Goal: Check status: Check status

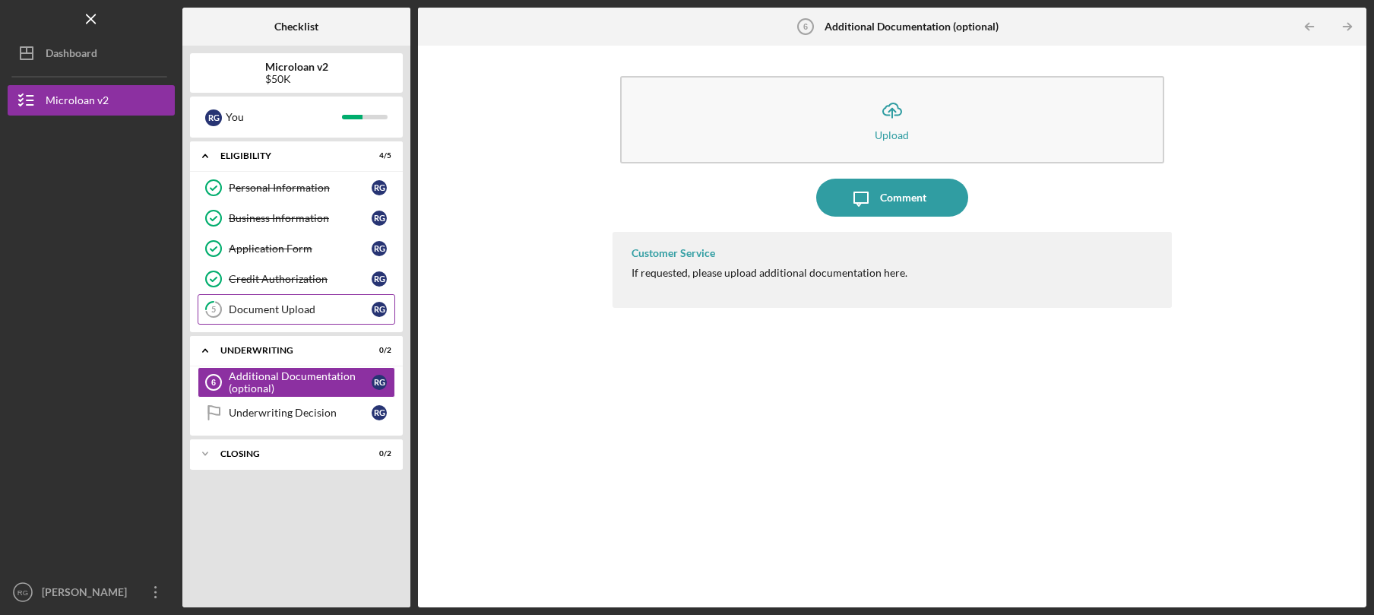
click at [294, 318] on link "5 Document Upload R G" at bounding box center [297, 309] width 198 height 30
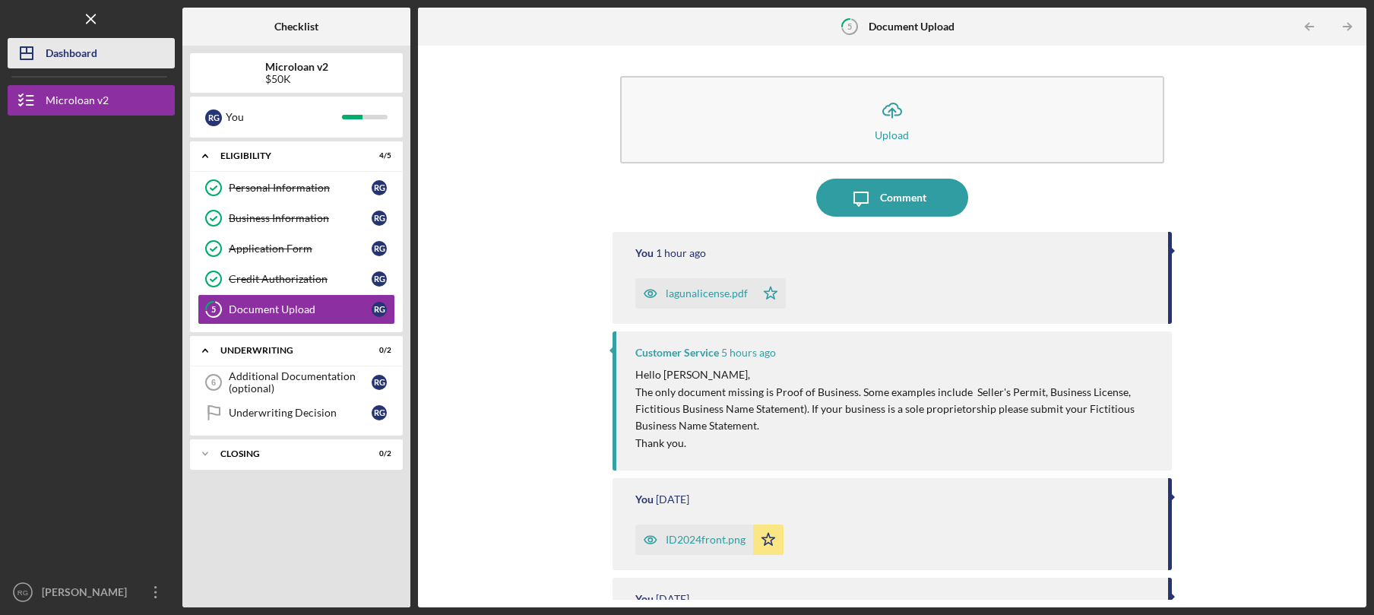
click at [88, 56] on div "Dashboard" at bounding box center [72, 55] width 52 height 34
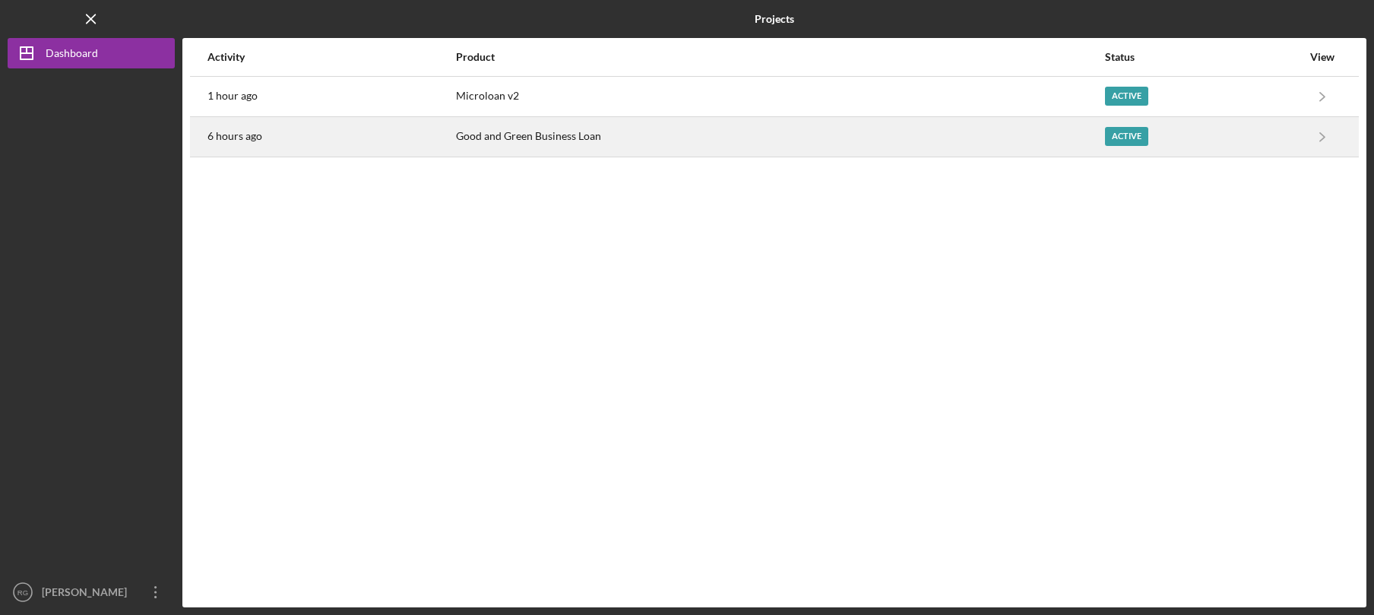
click at [561, 134] on div "Good and Green Business Loan" at bounding box center [779, 137] width 647 height 38
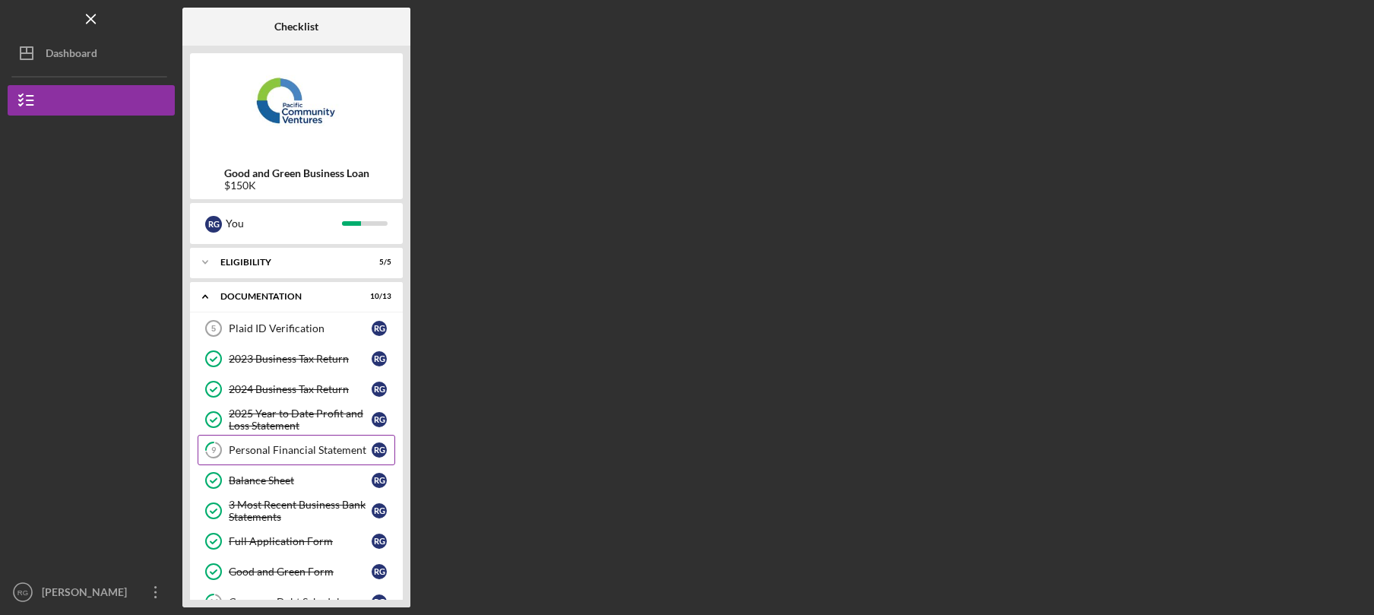
click at [269, 455] on div "Personal Financial Statement" at bounding box center [300, 450] width 143 height 12
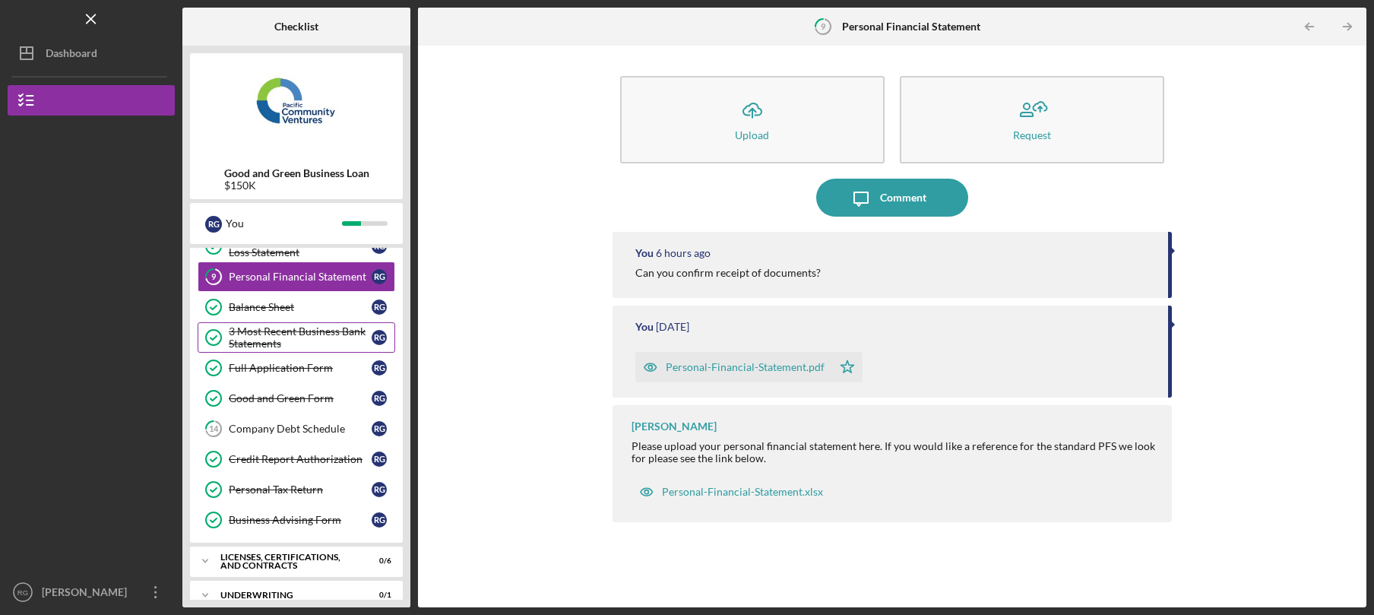
scroll to position [226, 0]
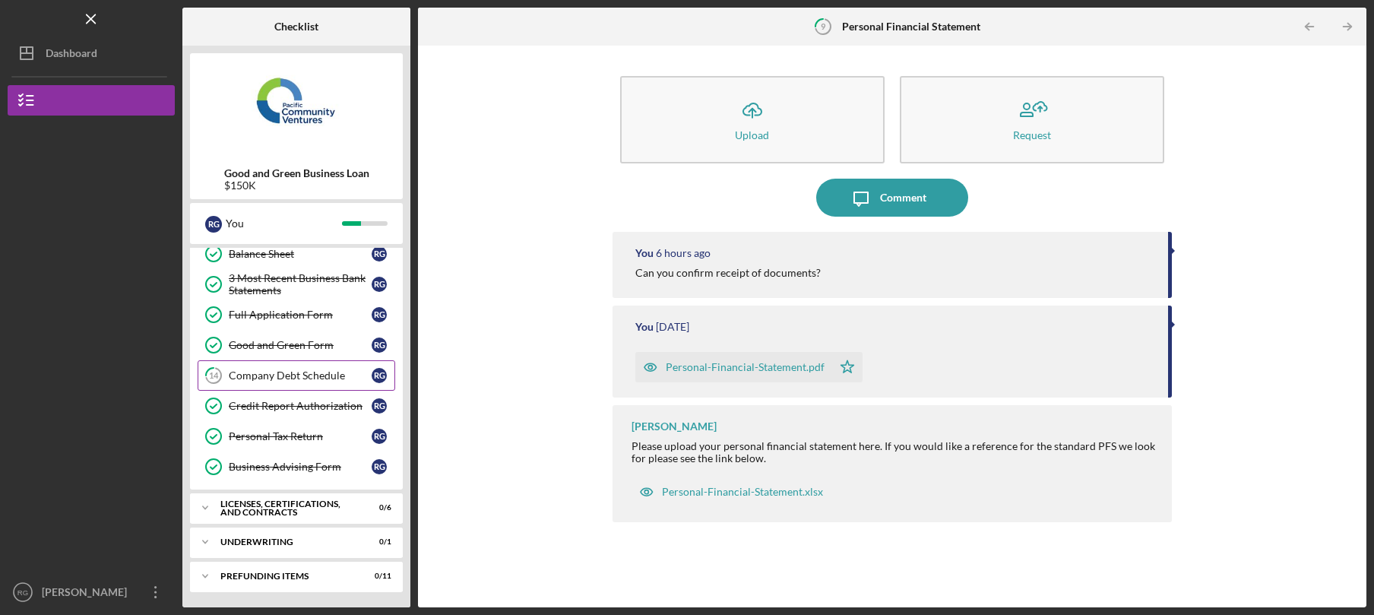
click at [292, 385] on link "14 Company Debt Schedule R G" at bounding box center [297, 375] width 198 height 30
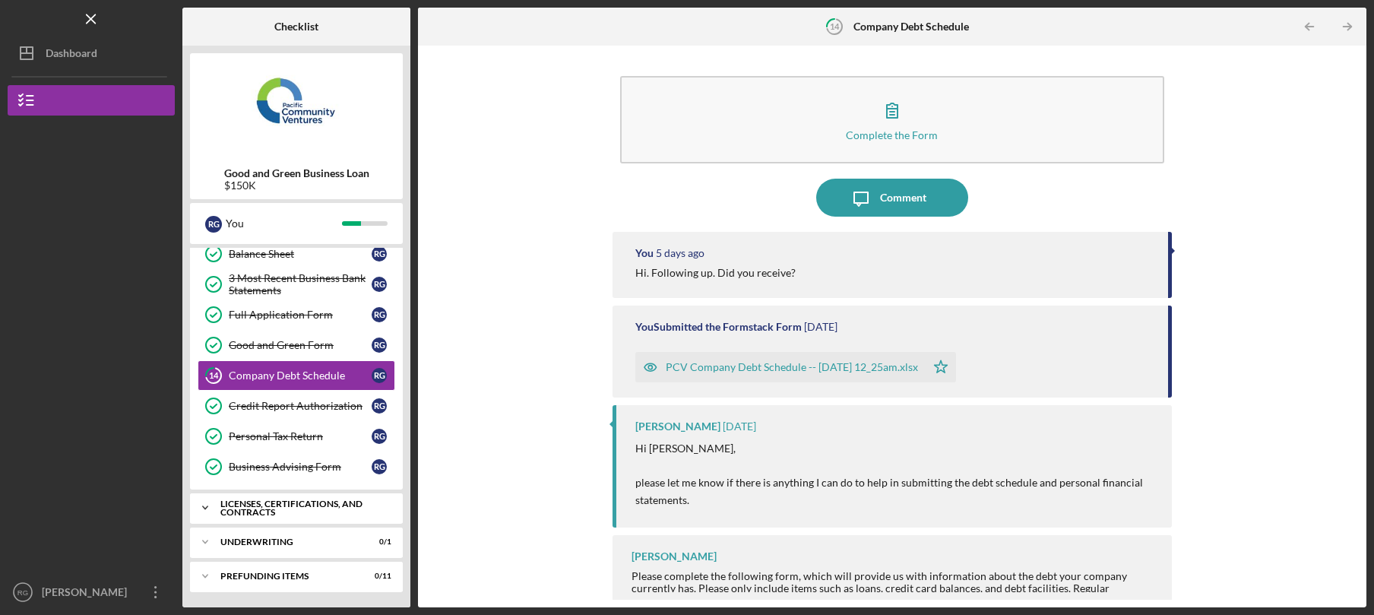
click at [302, 505] on div "Licenses, Certifications, and Contracts" at bounding box center [301, 507] width 163 height 17
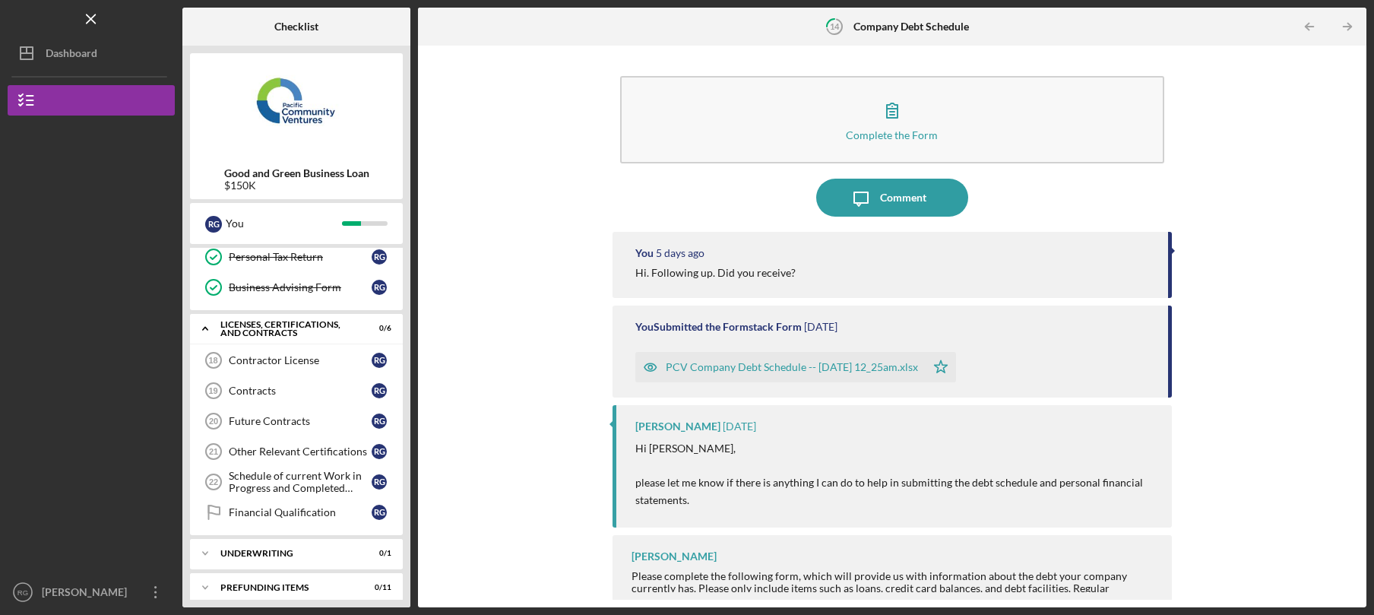
scroll to position [417, 0]
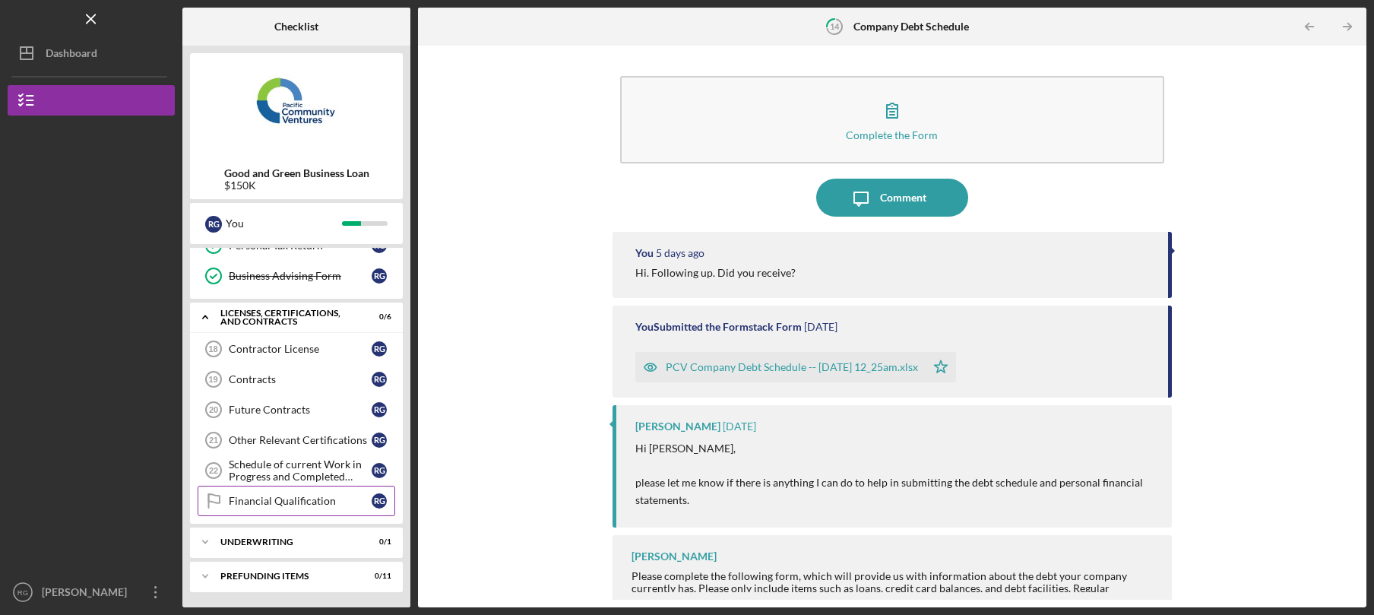
click at [289, 501] on div "Financial Qualification" at bounding box center [300, 501] width 143 height 12
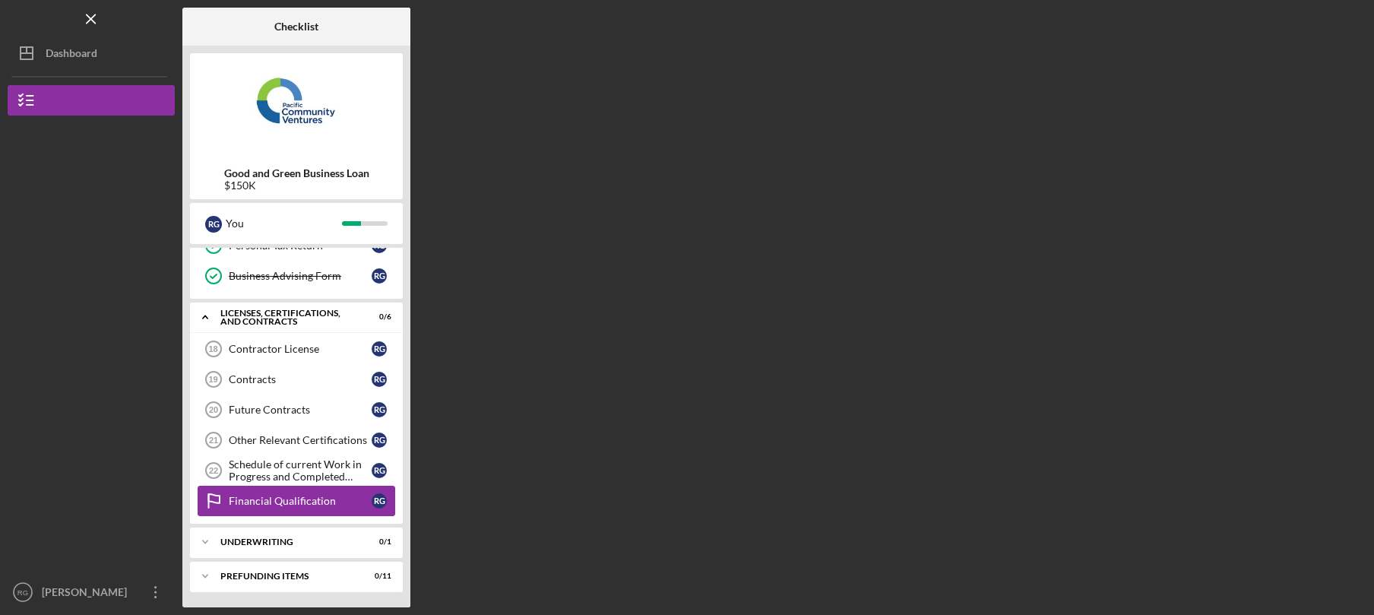
scroll to position [414, 0]
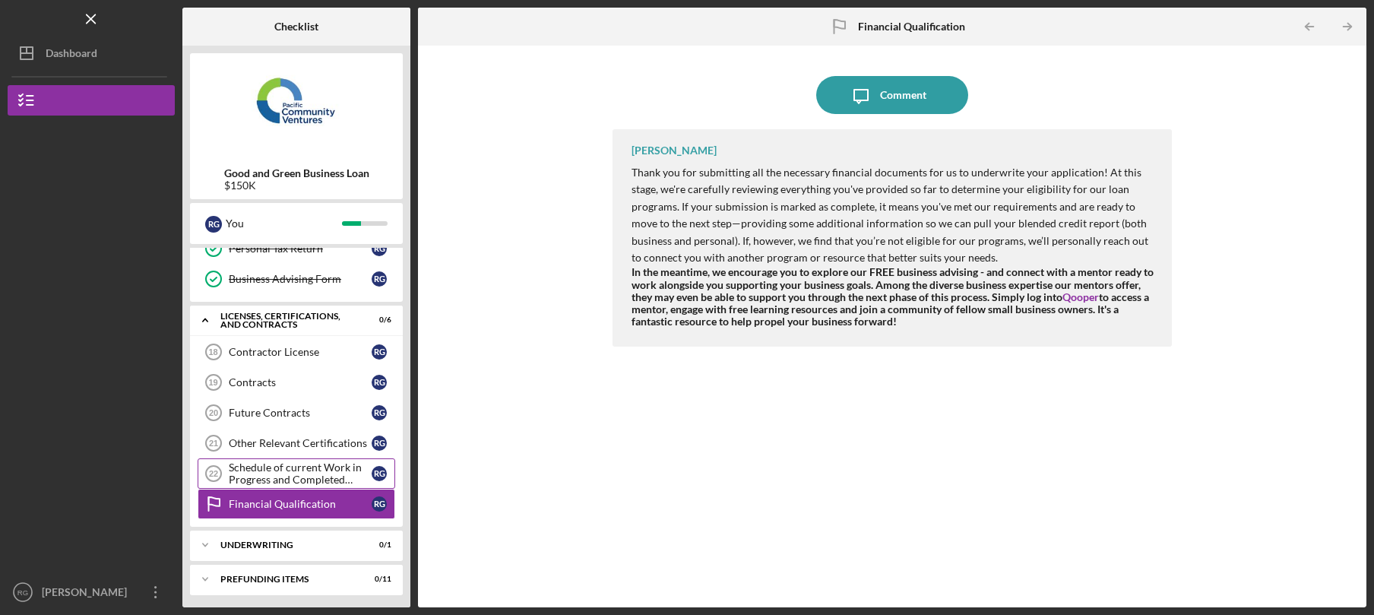
click at [292, 474] on div "Schedule of current Work in Progress and Completed Contract Schedule" at bounding box center [300, 473] width 143 height 24
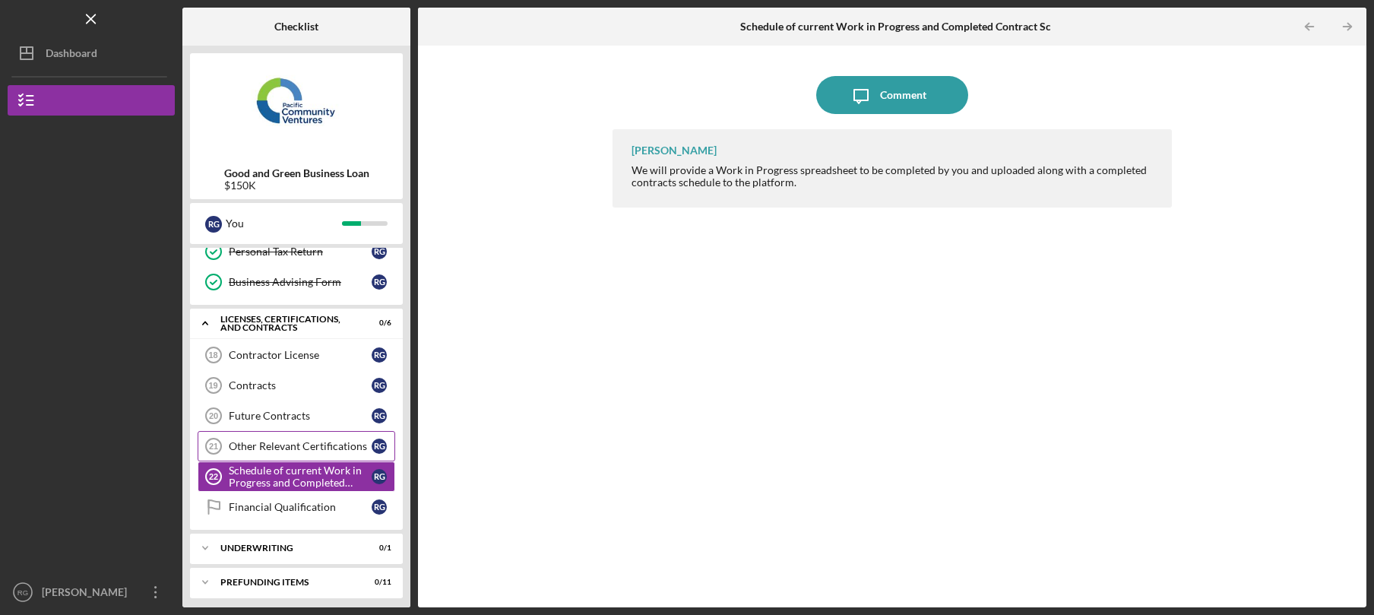
click at [301, 444] on div "Other Relevant Certifications" at bounding box center [300, 446] width 143 height 12
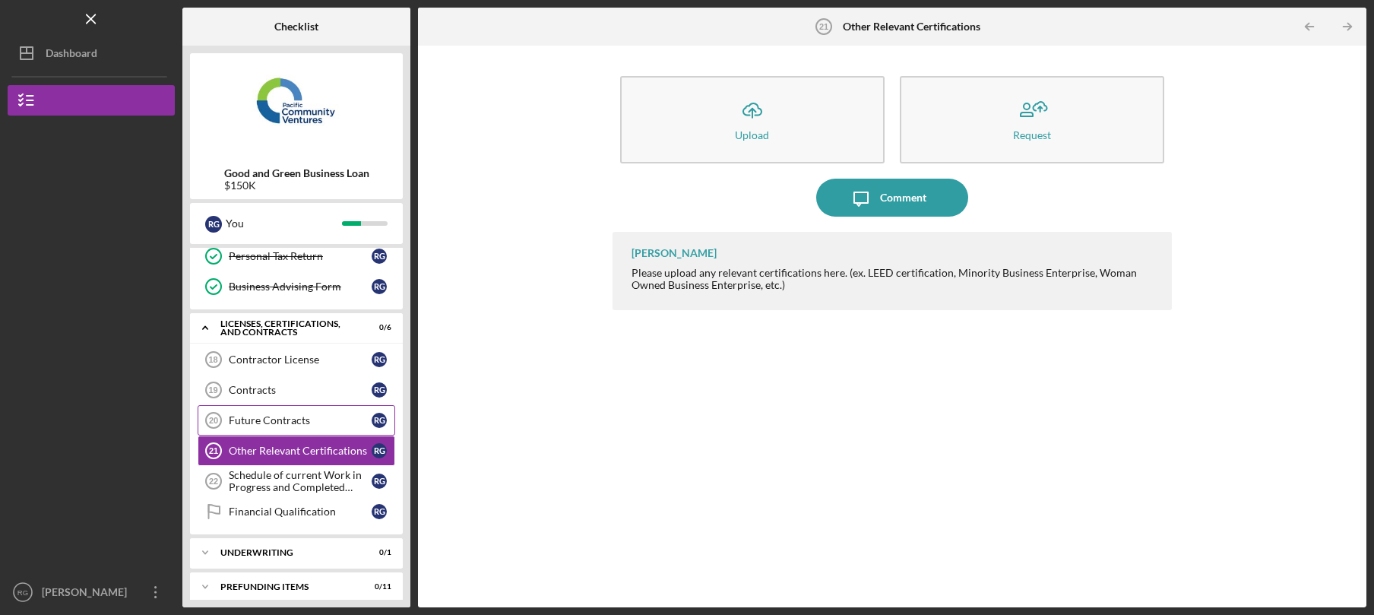
scroll to position [406, 0]
click at [305, 413] on link "Future Contracts 20 Future Contracts R G" at bounding box center [297, 421] width 198 height 30
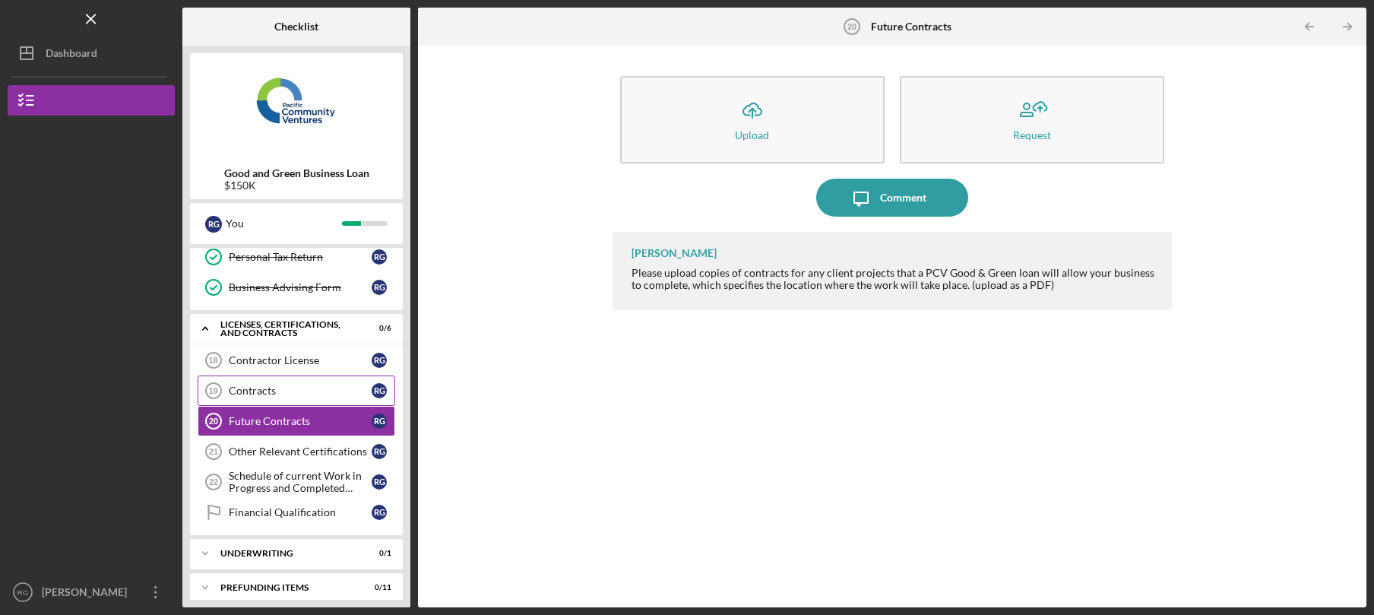
click at [291, 394] on div "Contracts" at bounding box center [300, 390] width 143 height 12
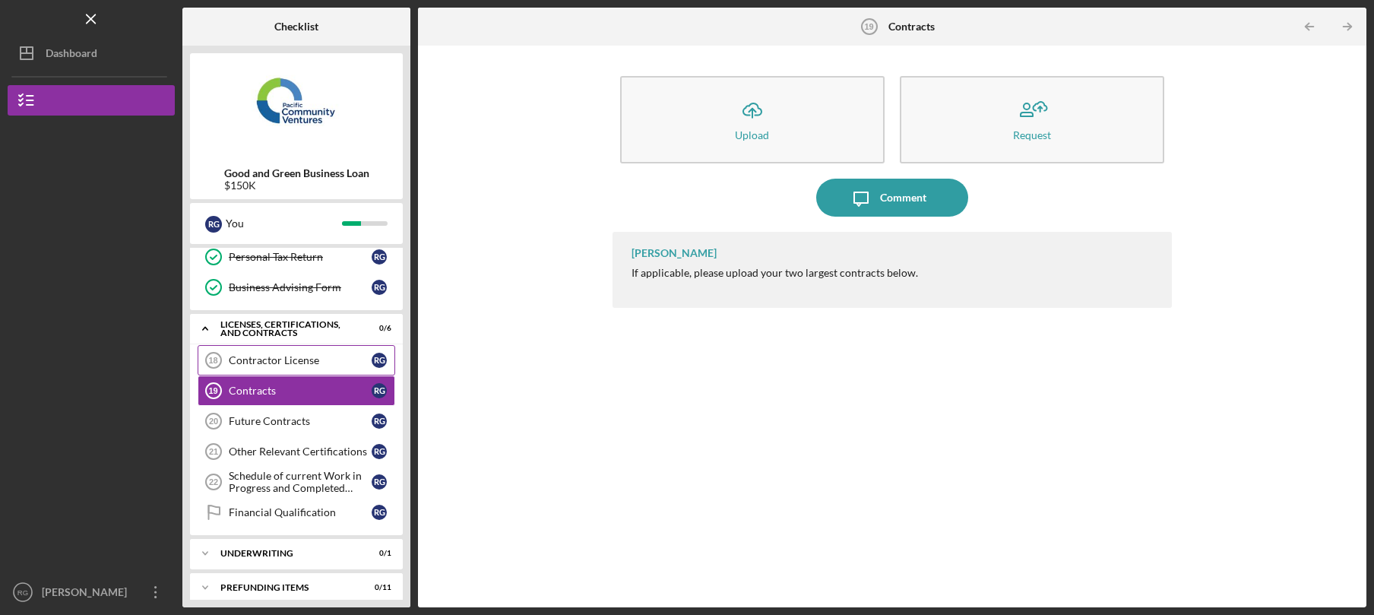
click at [283, 353] on link "Contractor License 18 Contractor License R G" at bounding box center [297, 360] width 198 height 30
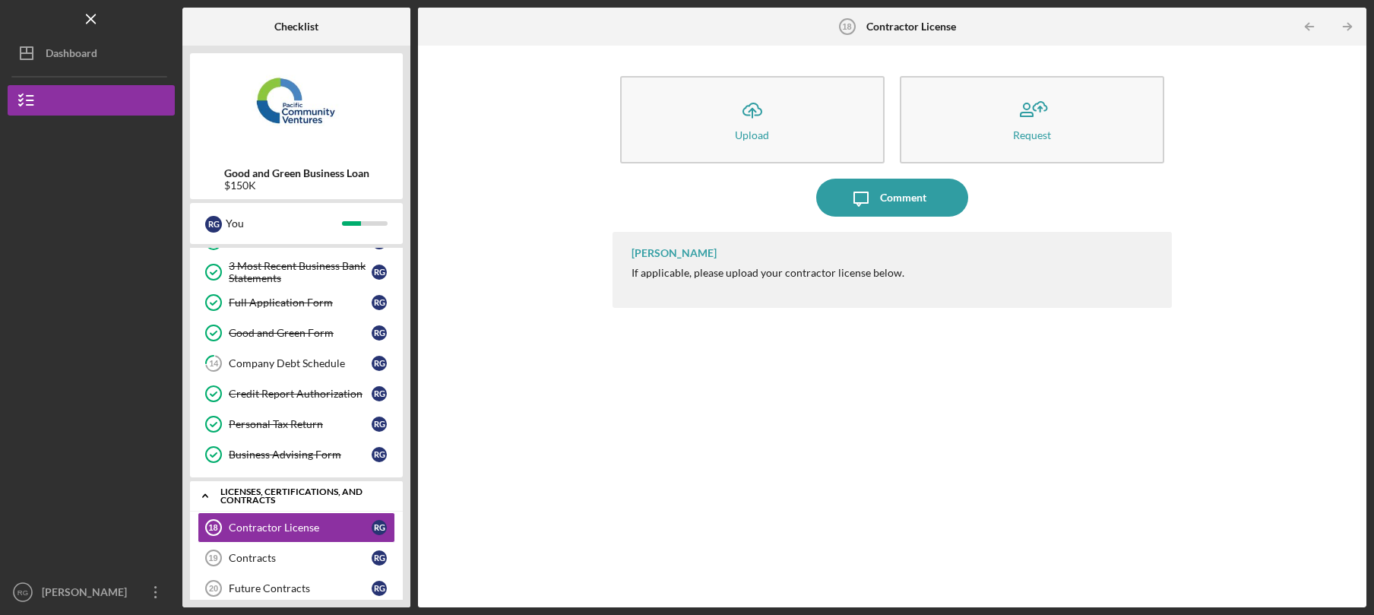
scroll to position [417, 0]
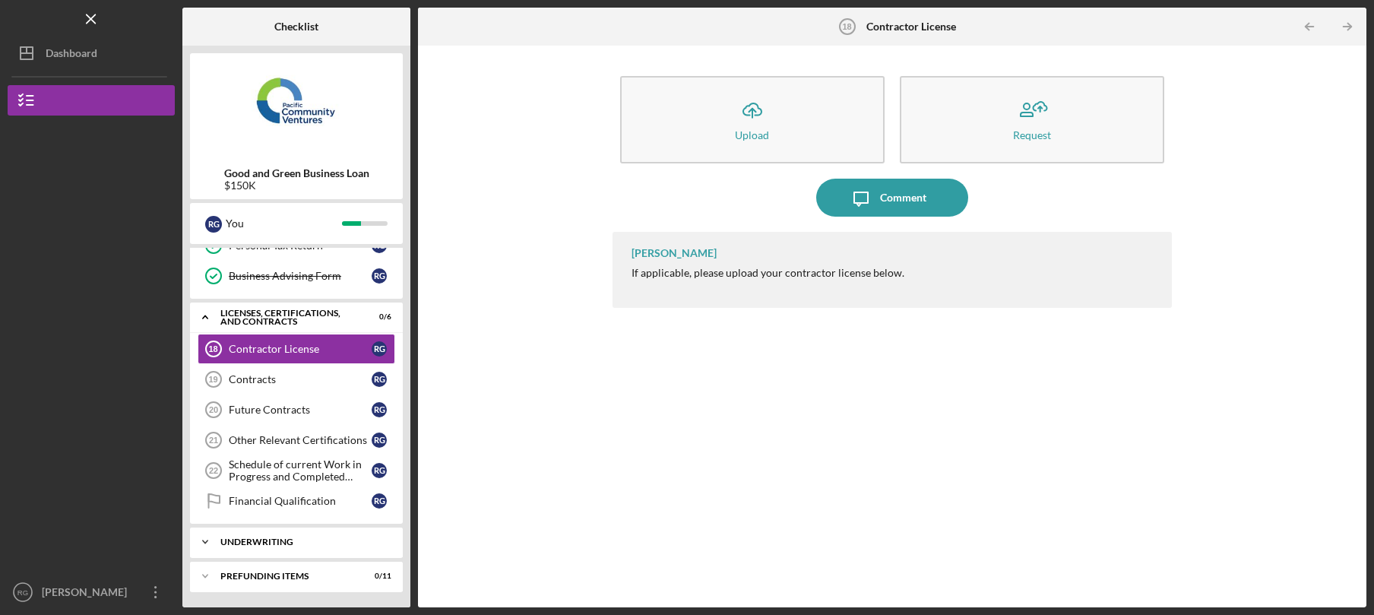
click at [270, 544] on div "Underwriting" at bounding box center [301, 541] width 163 height 9
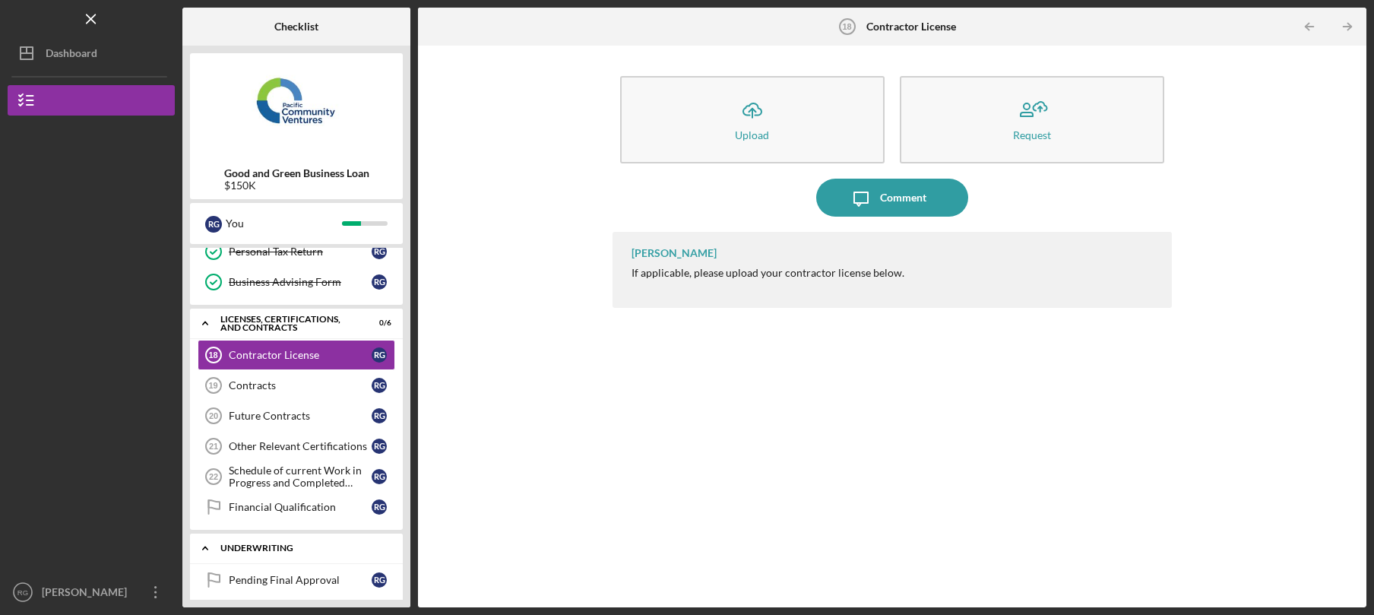
scroll to position [456, 0]
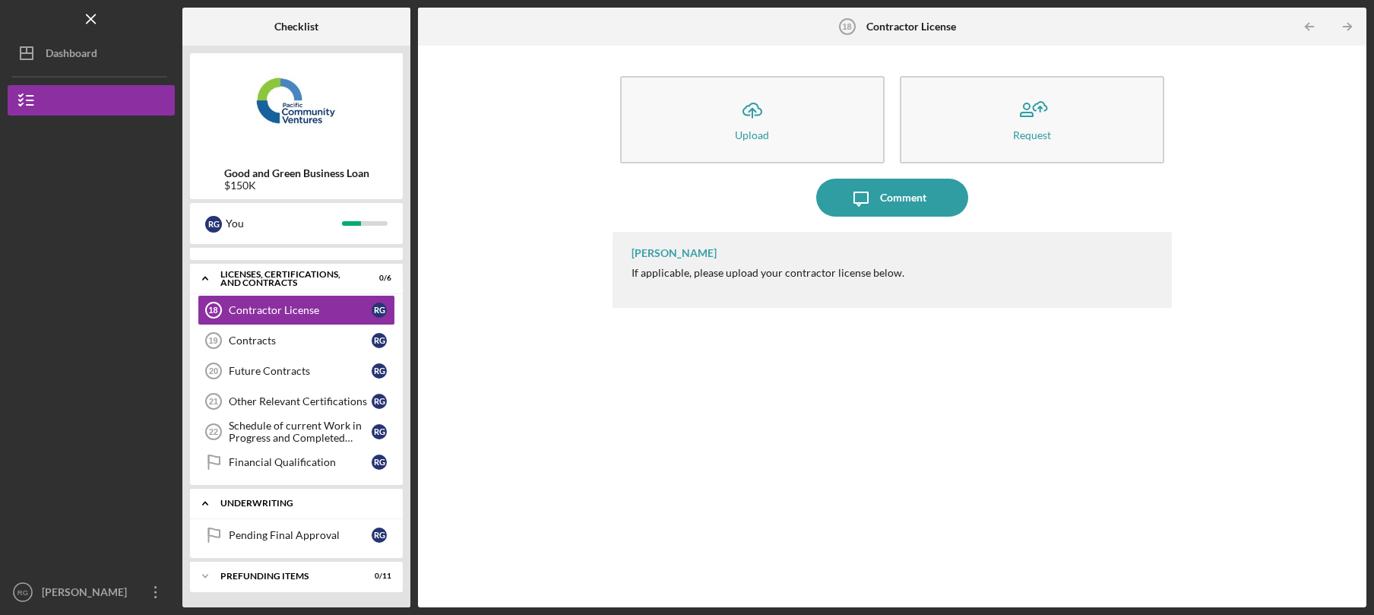
click at [277, 541] on div "Pending Final Approval" at bounding box center [300, 535] width 143 height 12
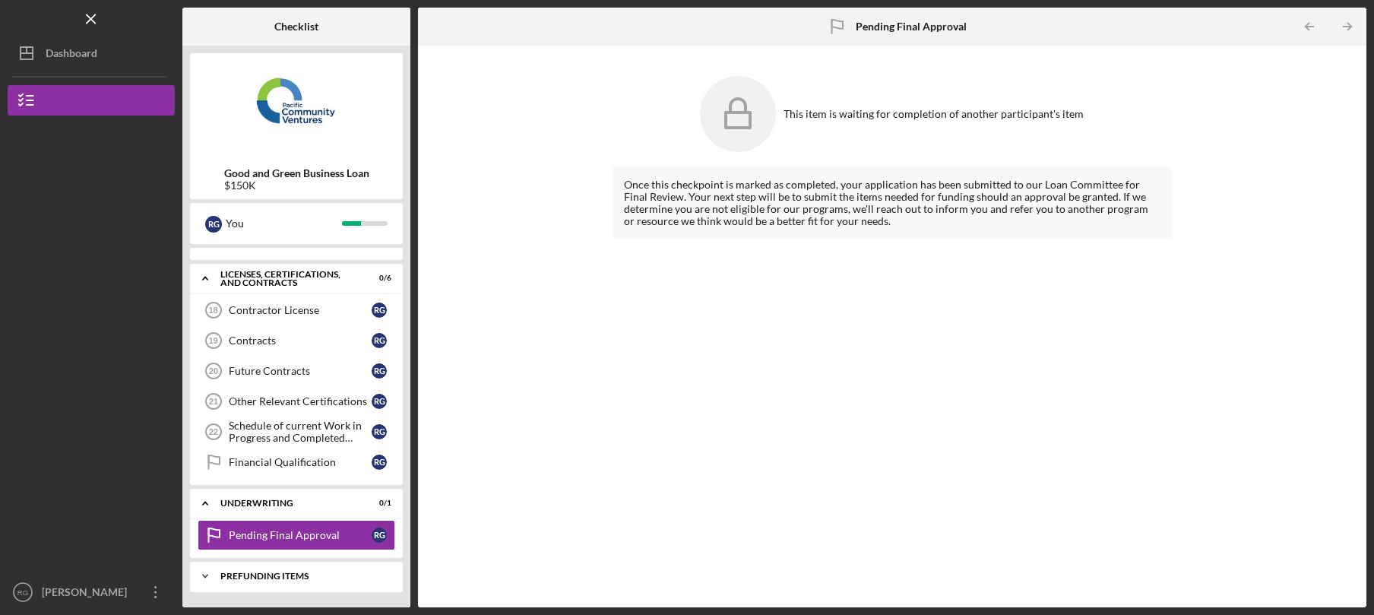
click at [270, 578] on div "Prefunding Items" at bounding box center [301, 575] width 163 height 9
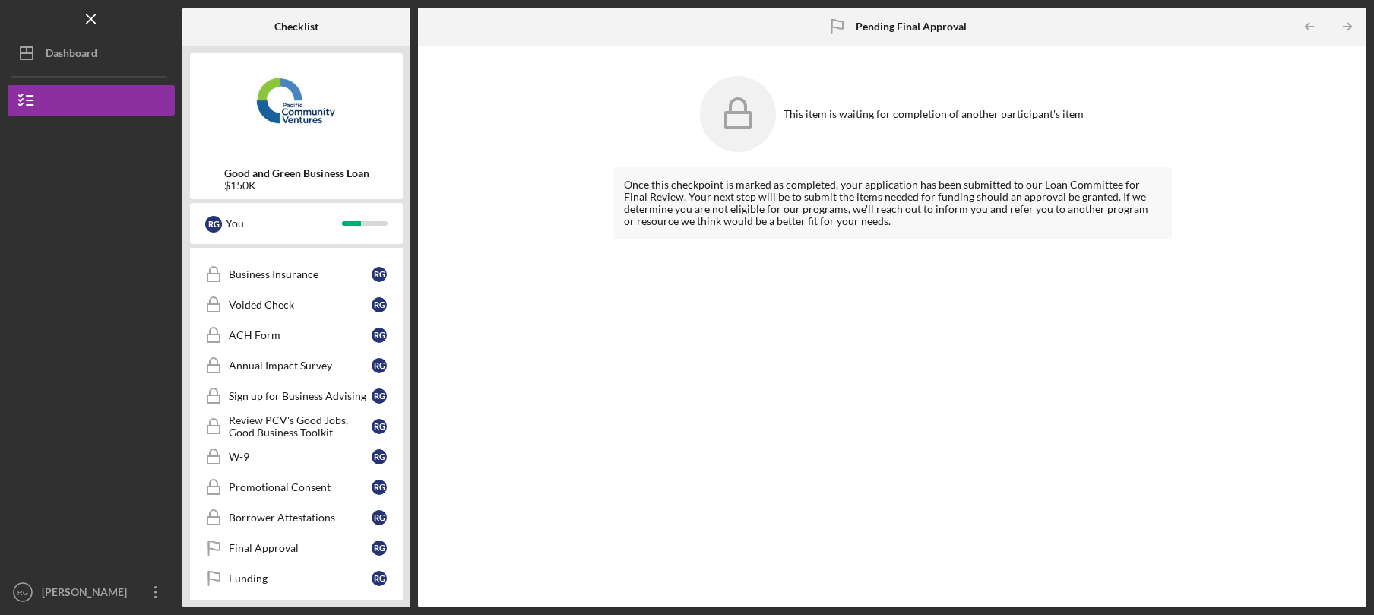
scroll to position [799, 0]
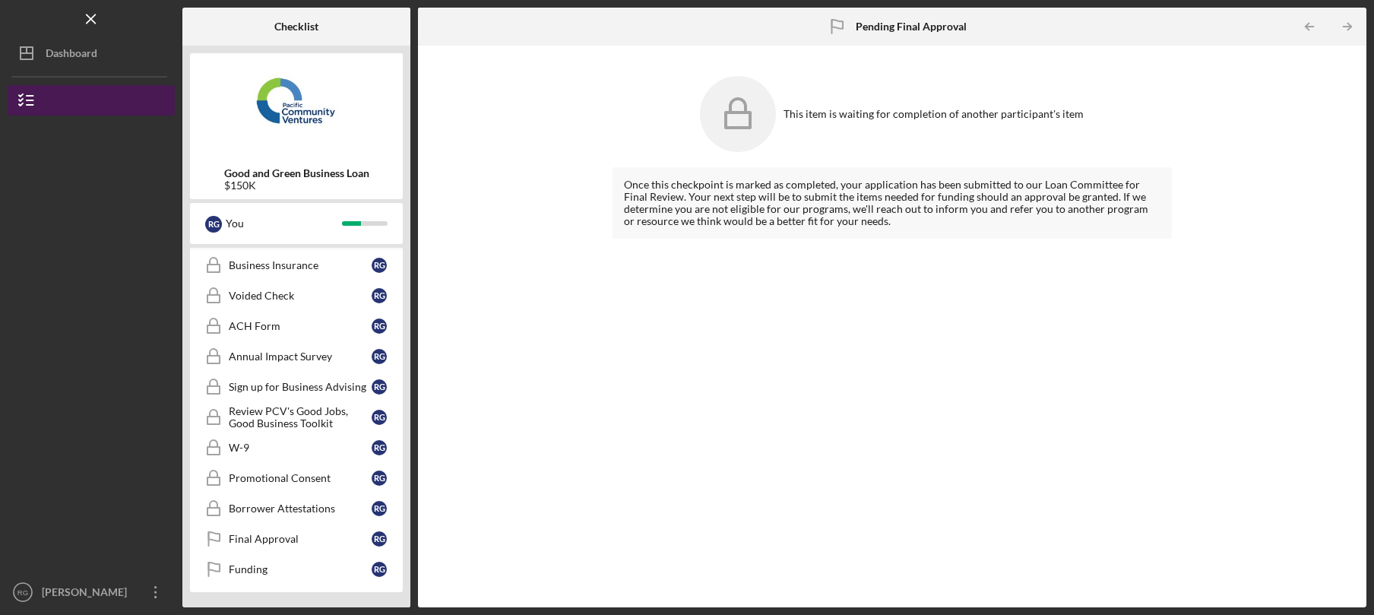
click at [107, 109] on button "Good and Green Business Loan" at bounding box center [91, 100] width 167 height 30
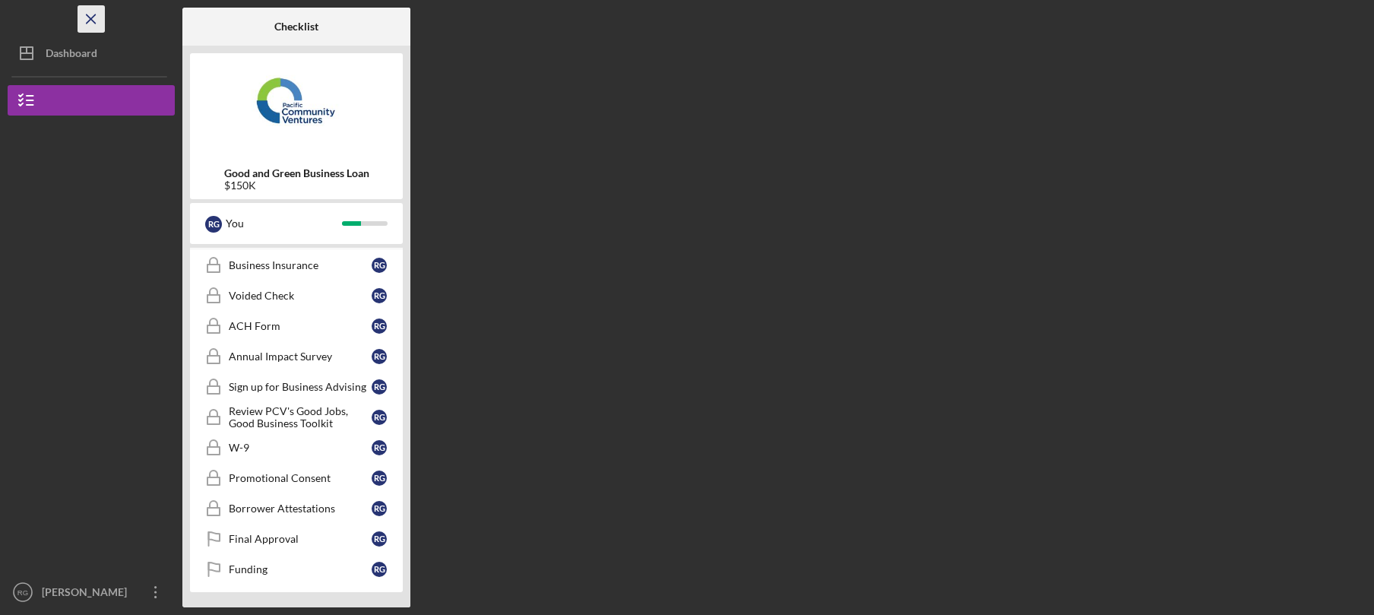
click at [93, 17] on icon "Icon/Menu Close" at bounding box center [91, 19] width 34 height 34
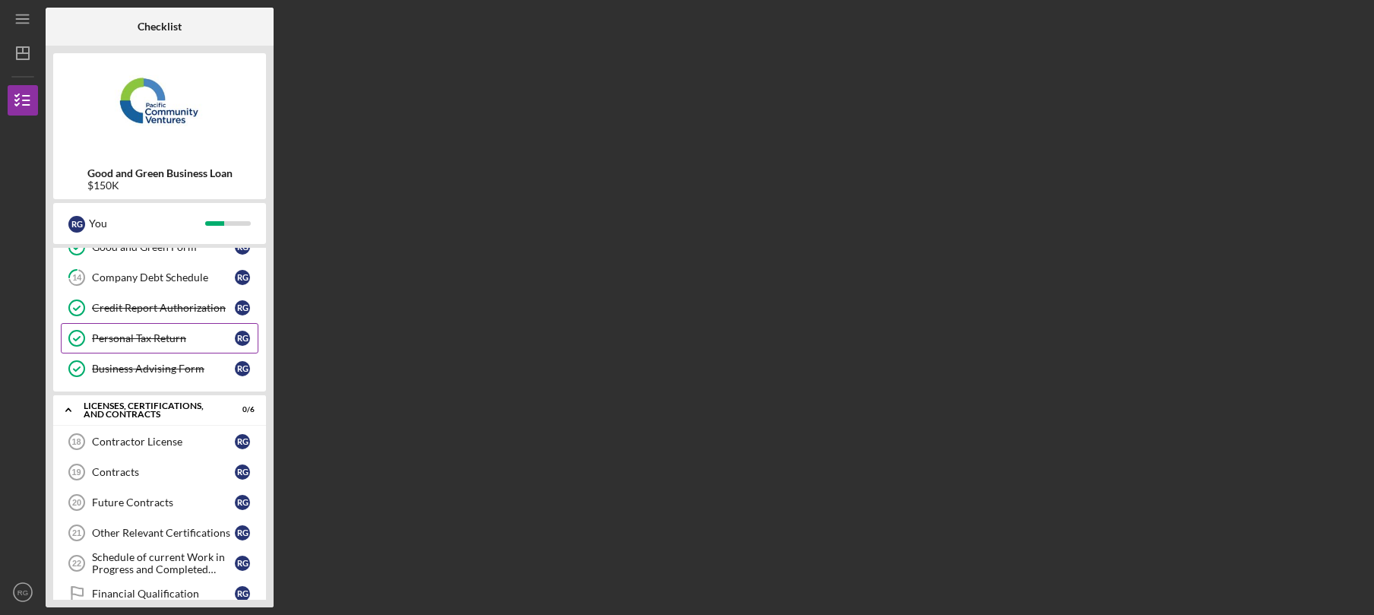
scroll to position [377, 0]
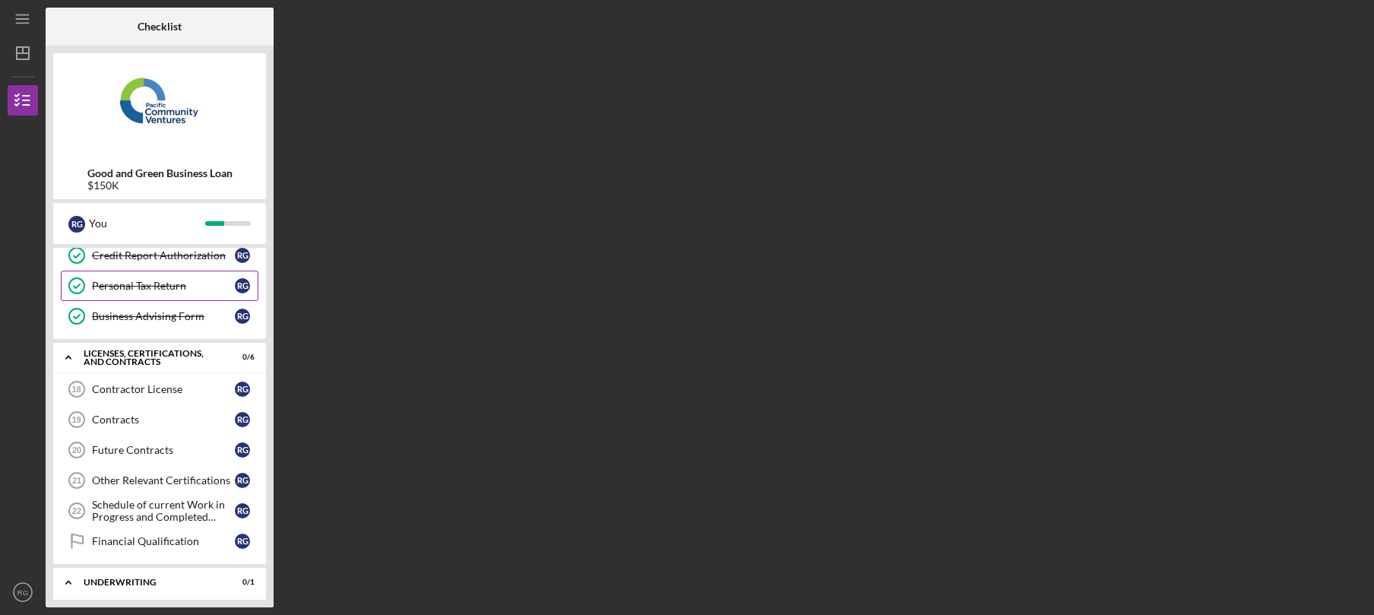
click at [161, 398] on link "Contractor License 18 Contractor License R G" at bounding box center [160, 389] width 198 height 30
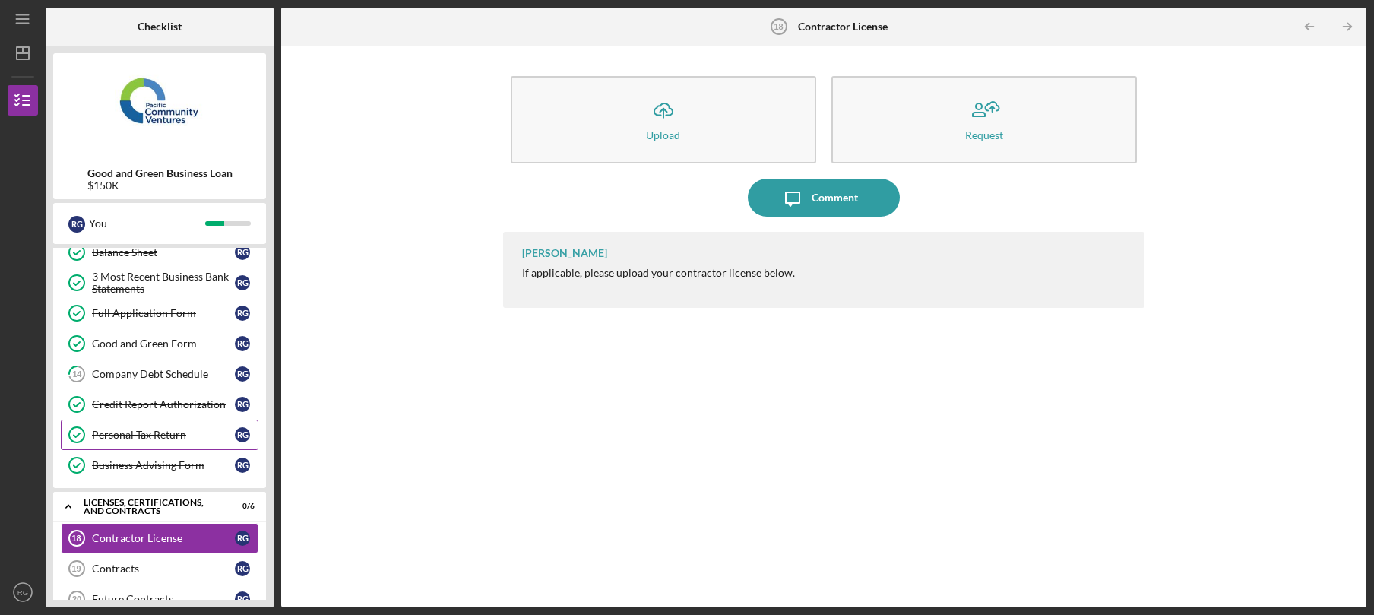
scroll to position [223, 0]
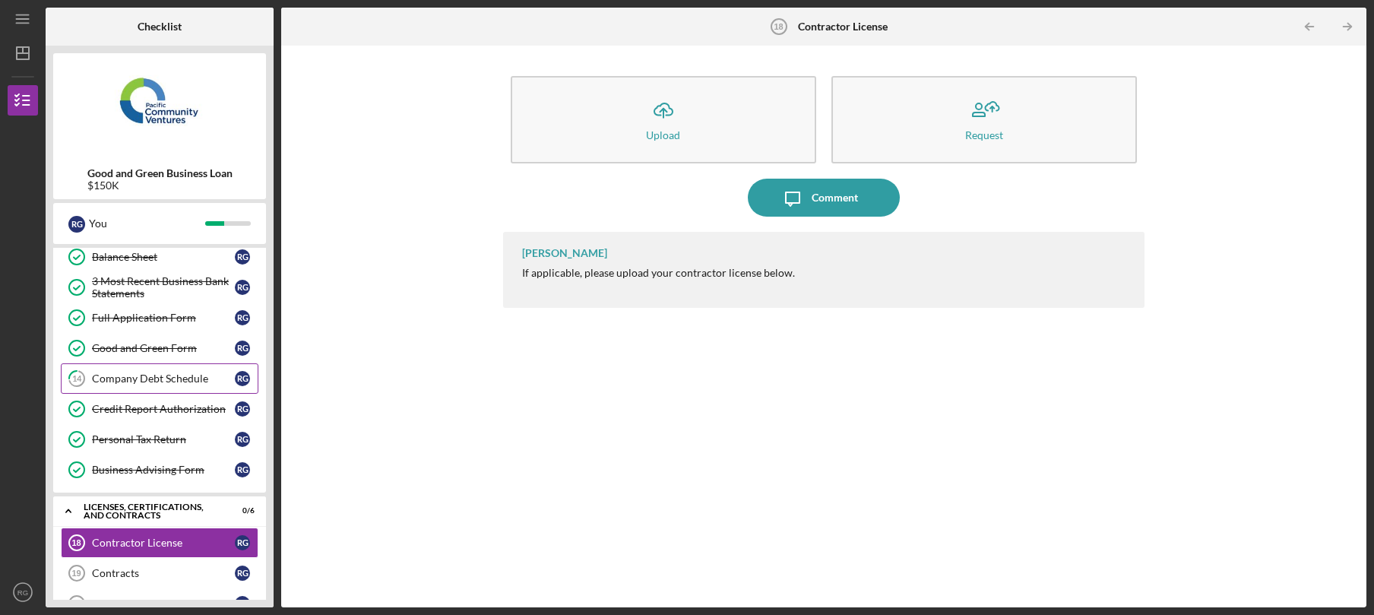
click at [79, 380] on tspan "14" at bounding box center [77, 379] width 10 height 10
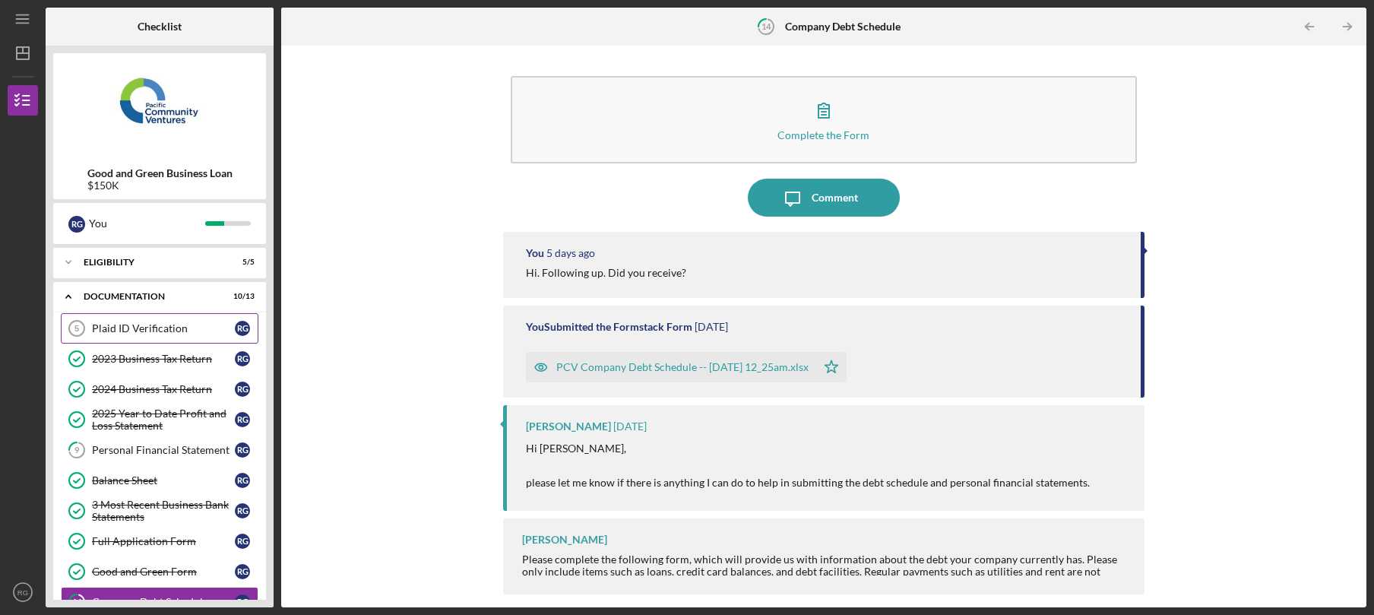
click at [135, 323] on div "Plaid ID Verification" at bounding box center [163, 328] width 143 height 12
